Goal: Task Accomplishment & Management: Use online tool/utility

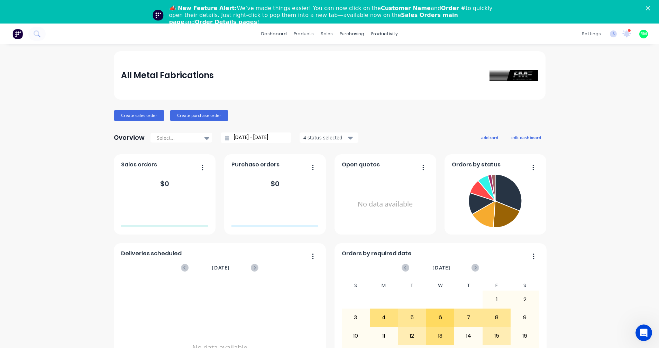
click at [650, 9] on polygon "Close" at bounding box center [648, 8] width 4 height 4
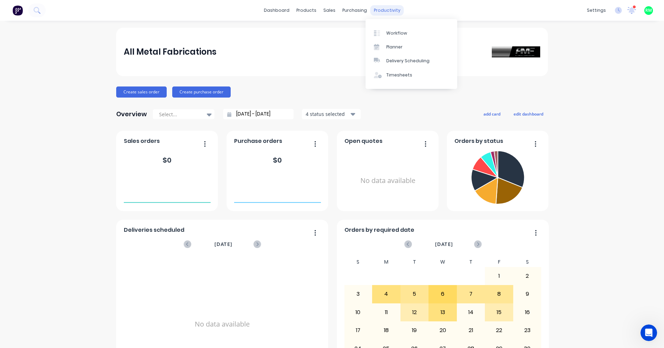
click at [384, 8] on div "productivity" at bounding box center [388, 10] width 34 height 10
click at [397, 30] on div "Workflow" at bounding box center [397, 33] width 21 height 6
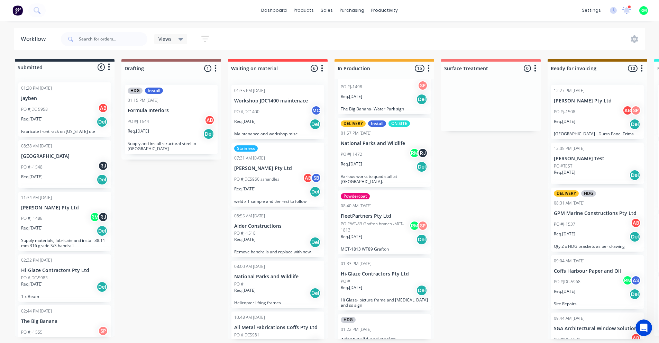
scroll to position [208, 0]
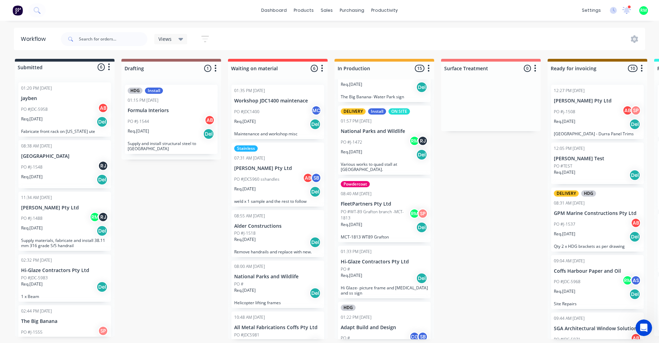
click at [378, 201] on p "FleetPartners Pty Ltd" at bounding box center [384, 204] width 87 height 6
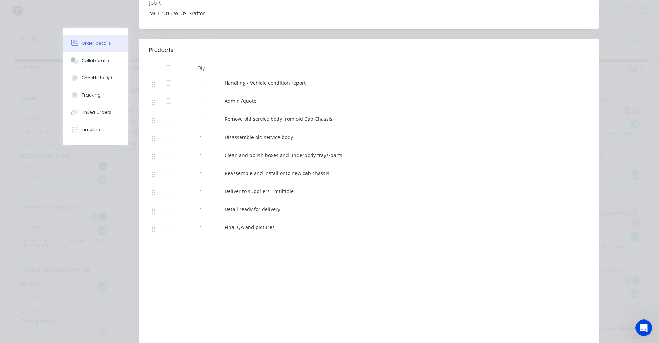
scroll to position [206, 0]
